Goal: Task Accomplishment & Management: Use online tool/utility

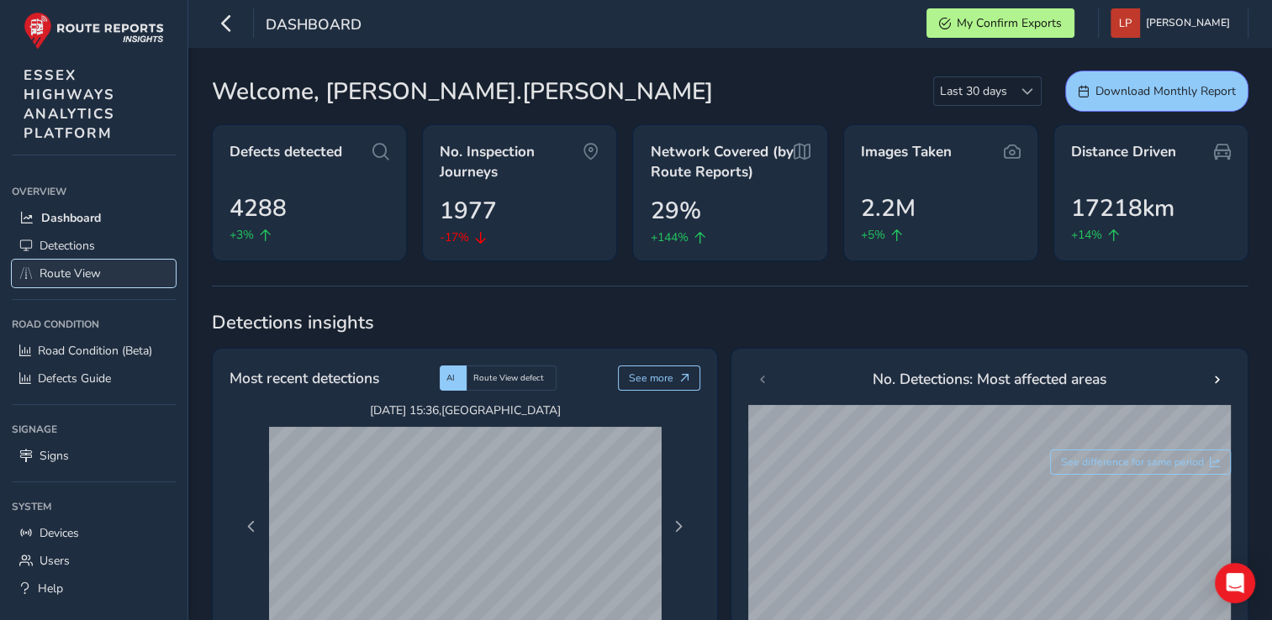
click at [61, 276] on span "Route View" at bounding box center [70, 274] width 61 height 16
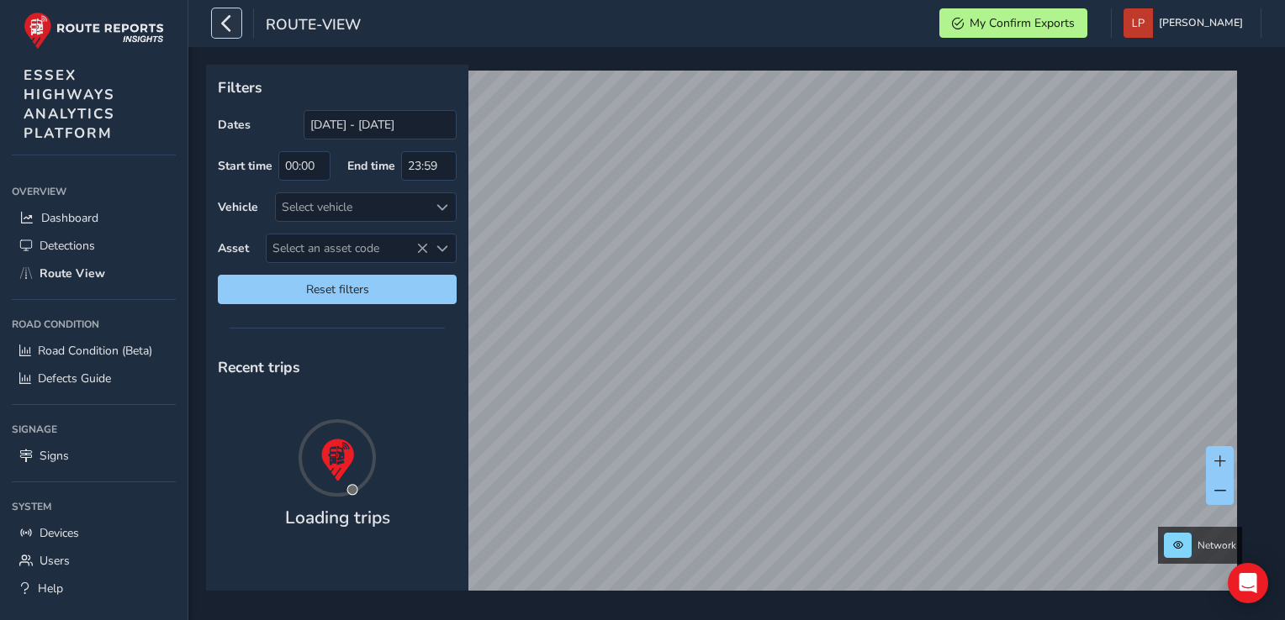
click at [229, 18] on icon "button" at bounding box center [227, 22] width 18 height 29
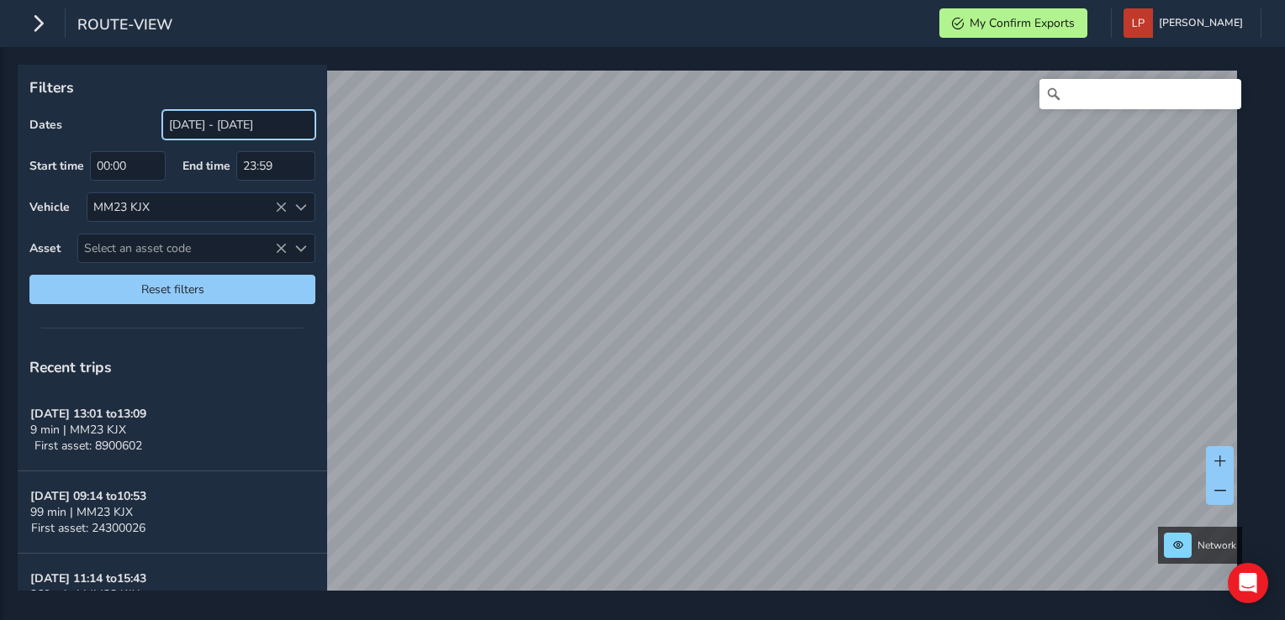
click at [246, 121] on input "[DATE] - [DATE]" at bounding box center [238, 124] width 153 height 29
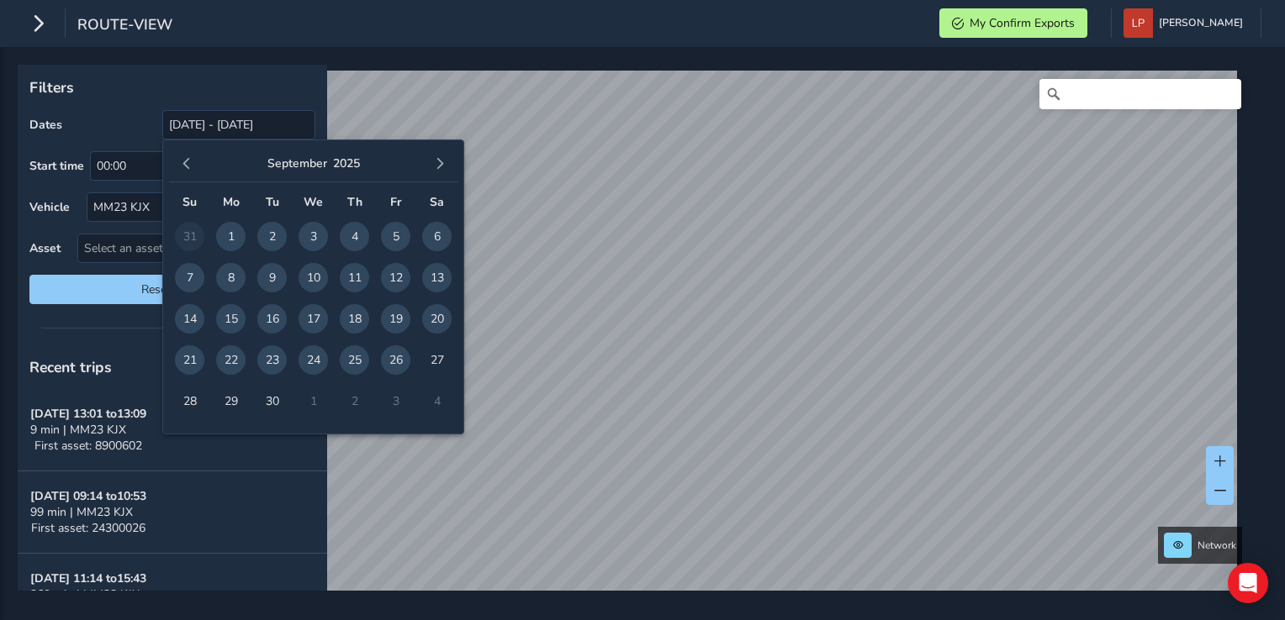
click at [353, 359] on span "25" at bounding box center [354, 360] width 29 height 29
type input "[DATE] - [DATE]"
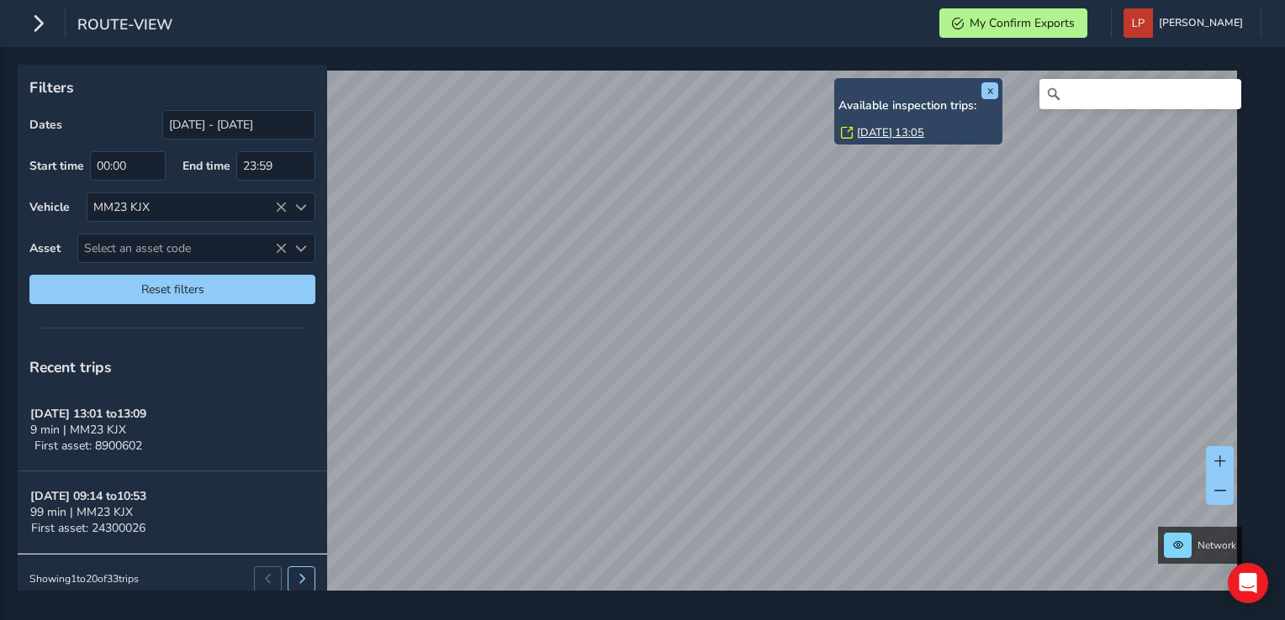
click at [863, 129] on link "[DATE] 13:05" at bounding box center [890, 132] width 67 height 15
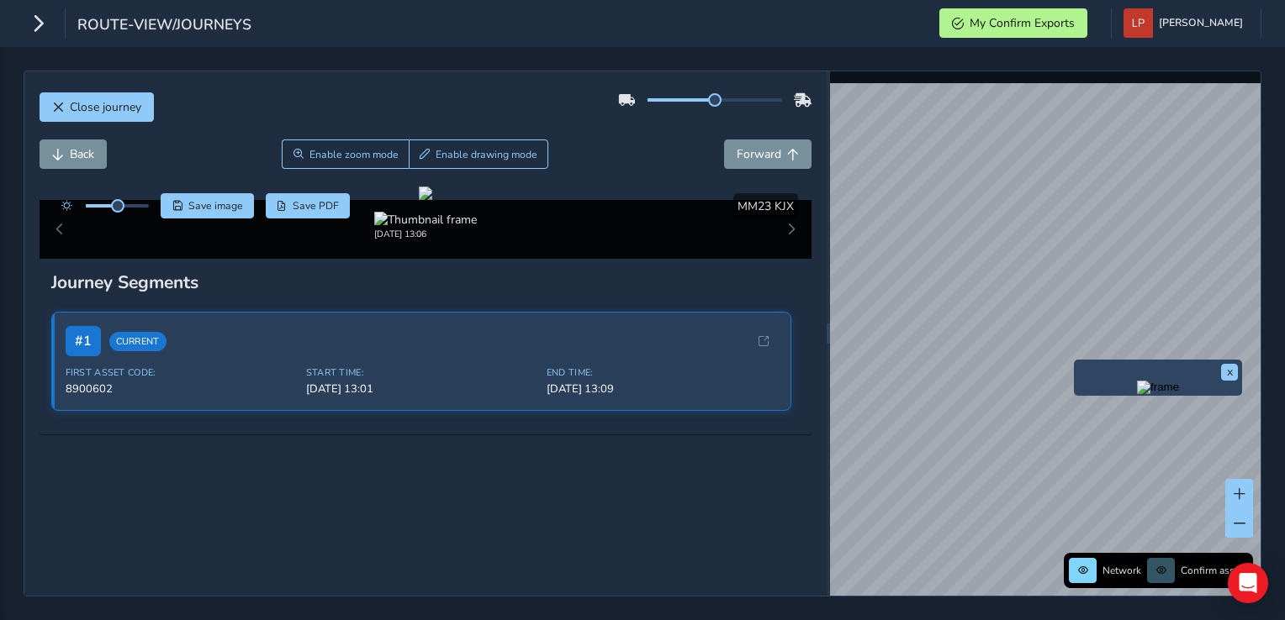
click at [1137, 394] on img "Preview frame" at bounding box center [1158, 387] width 42 height 13
click at [774, 146] on button "Forward" at bounding box center [767, 154] width 87 height 29
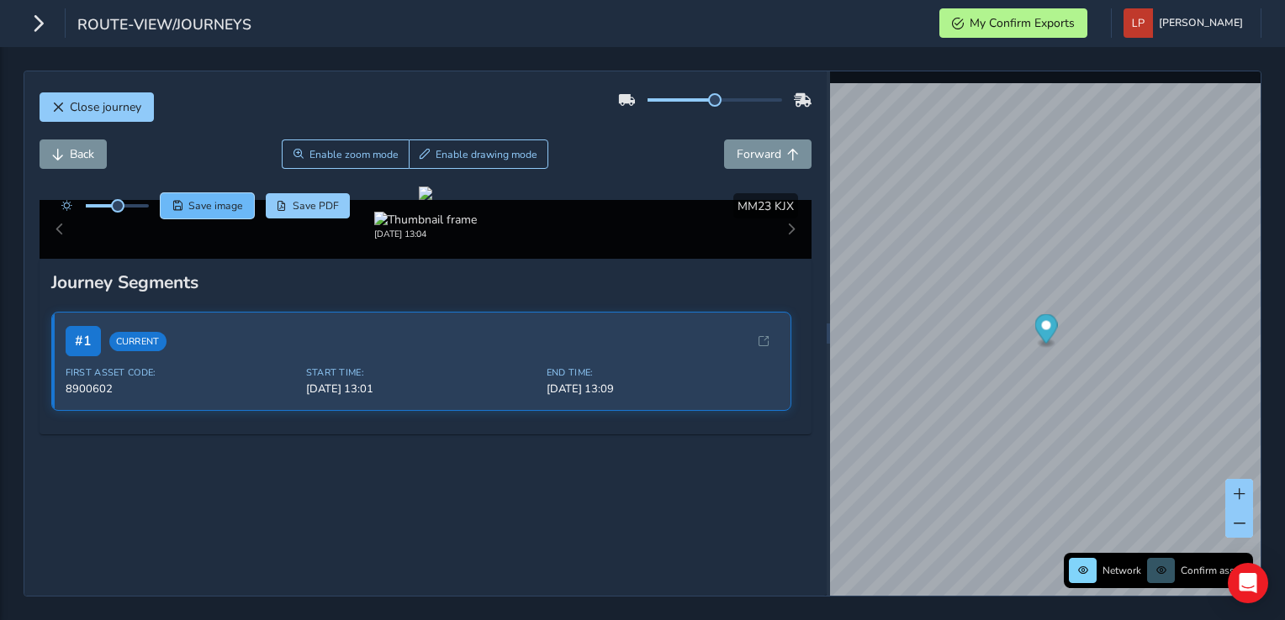
click at [216, 203] on span "Save image" at bounding box center [215, 205] width 55 height 13
click at [89, 161] on span "Back" at bounding box center [82, 154] width 24 height 16
click at [89, 160] on span "Back" at bounding box center [82, 154] width 24 height 16
click at [225, 197] on button "Save image" at bounding box center [207, 205] width 93 height 25
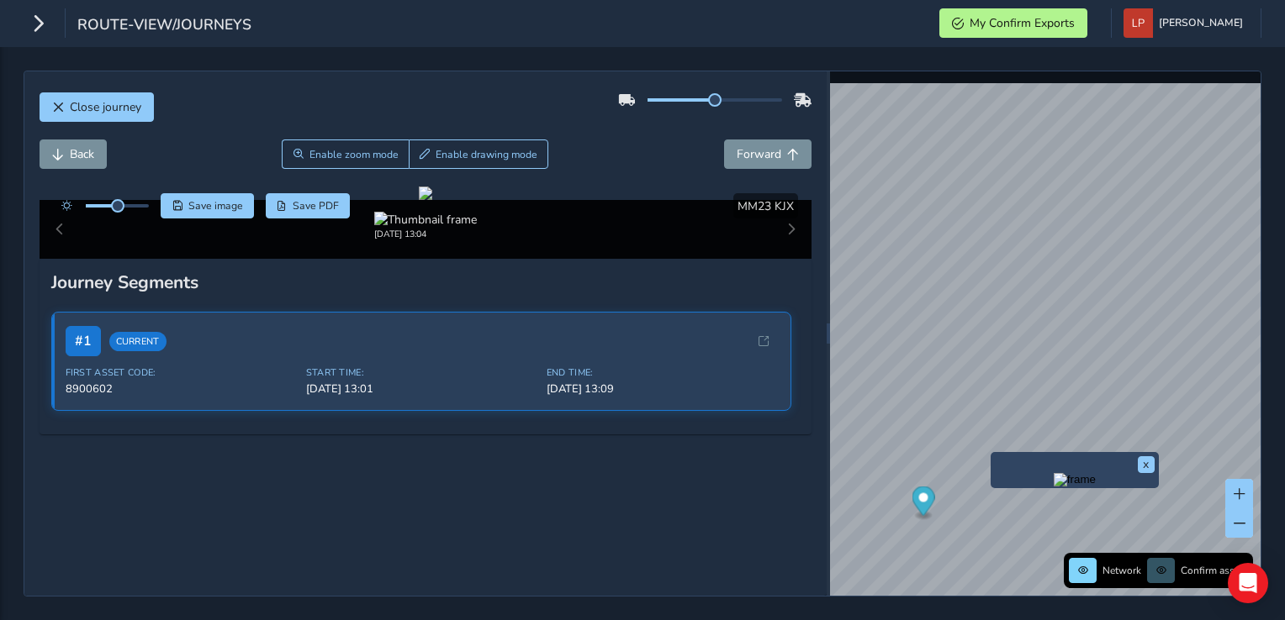
click at [1053, 487] on img "Preview frame" at bounding box center [1074, 479] width 42 height 13
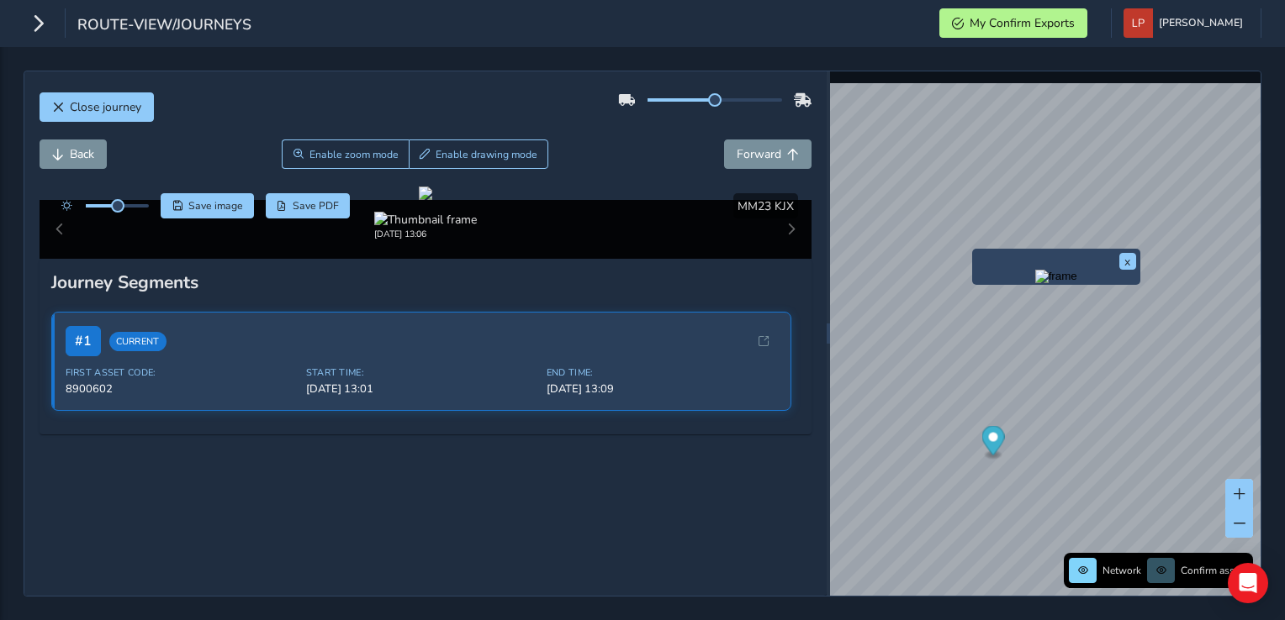
click at [1035, 283] on img "Preview frame" at bounding box center [1056, 276] width 42 height 13
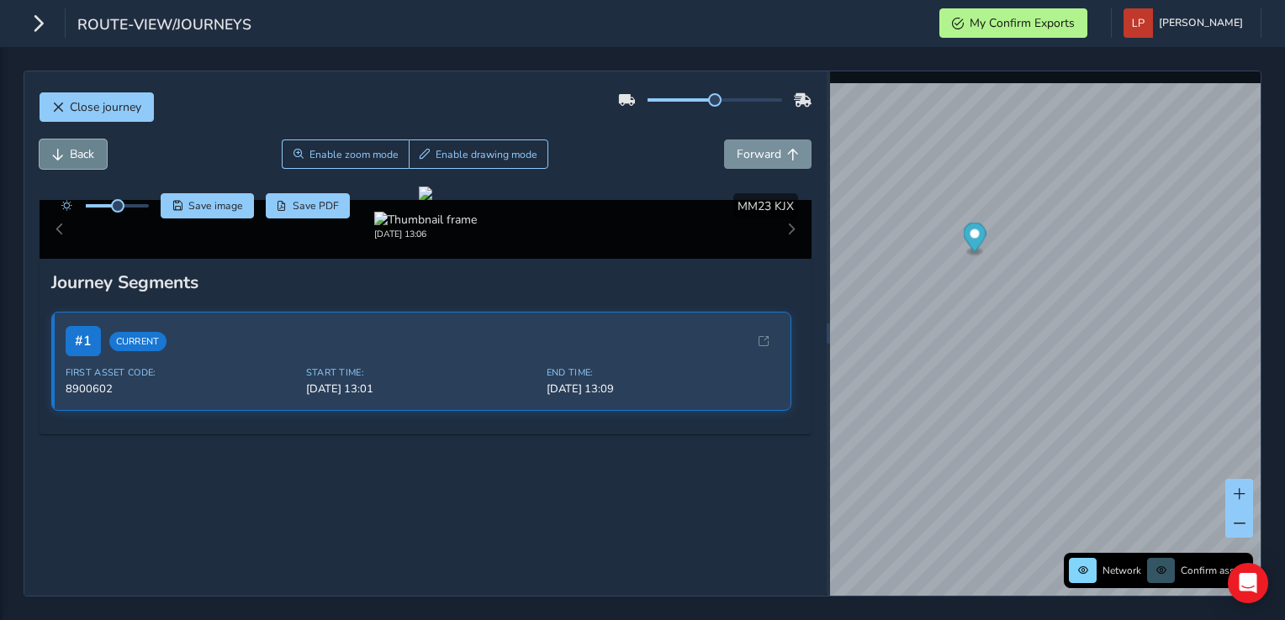
click at [70, 156] on span "Back" at bounding box center [82, 154] width 24 height 16
click at [780, 144] on button "Forward" at bounding box center [767, 154] width 87 height 29
click at [64, 150] on button "Back" at bounding box center [73, 154] width 67 height 29
click at [209, 210] on span "Save image" at bounding box center [215, 205] width 55 height 13
click at [212, 209] on span "Save image" at bounding box center [215, 205] width 55 height 13
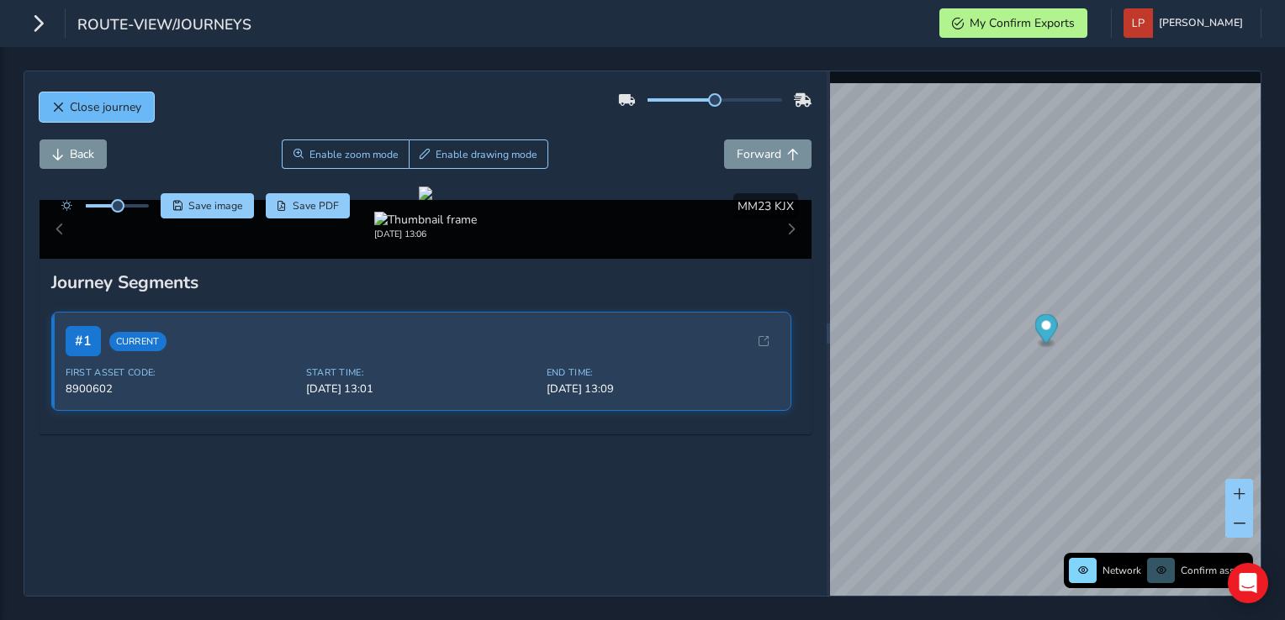
click at [128, 114] on span "Close journey" at bounding box center [105, 107] width 71 height 16
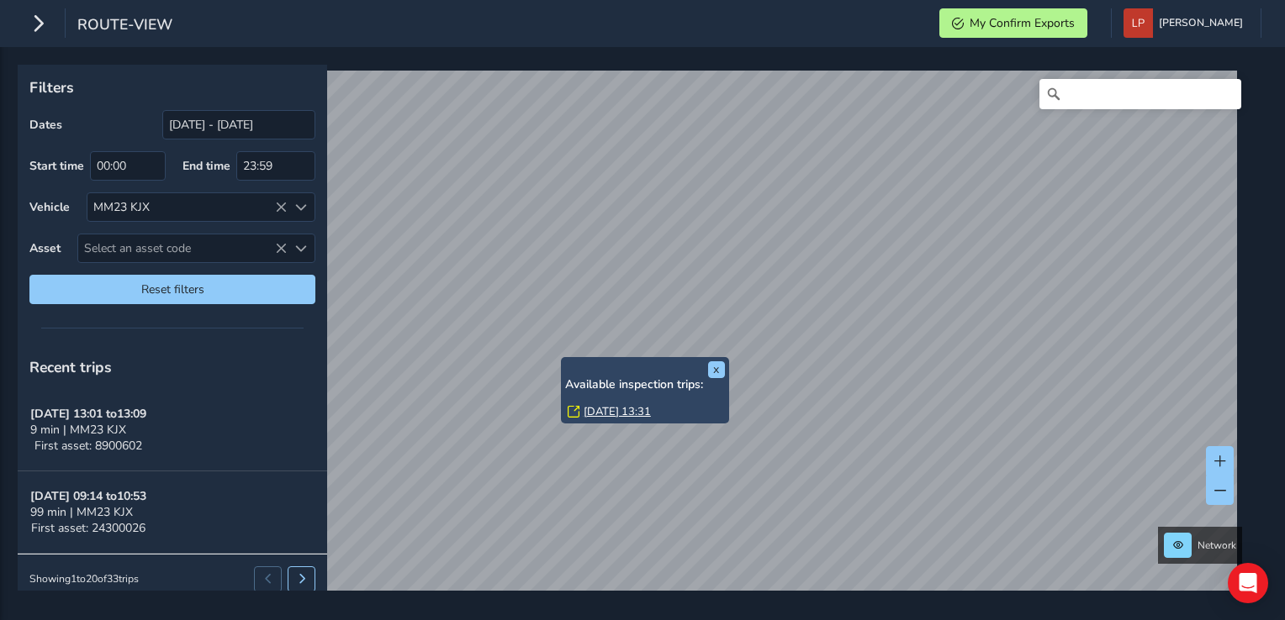
click at [612, 409] on link "[DATE] 13:31" at bounding box center [616, 411] width 67 height 15
